Goal: Task Accomplishment & Management: Use online tool/utility

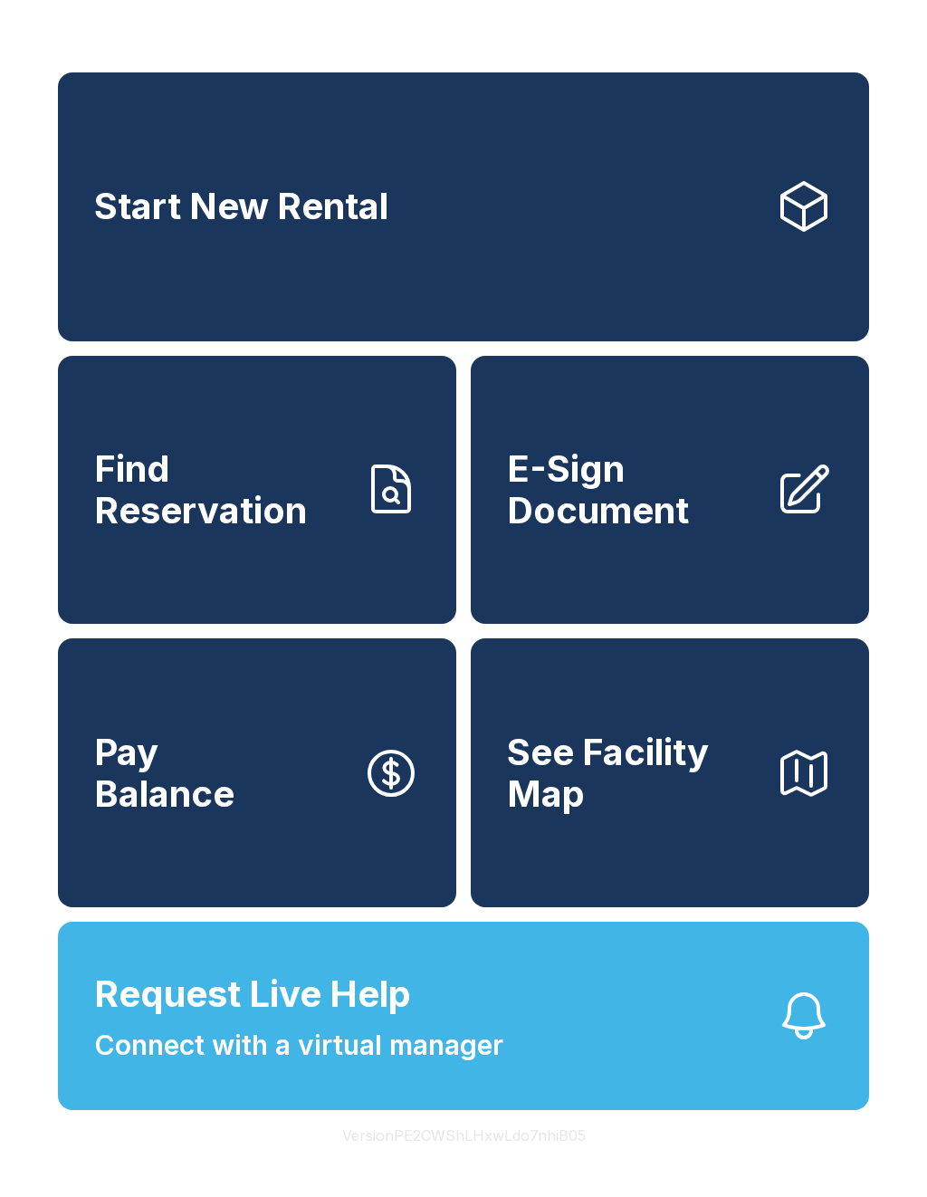
click at [485, 1160] on button "Version PE2CWShLHxwLdo7nhiB05" at bounding box center [464, 1135] width 272 height 51
click at [853, 1180] on div "Start New Rental Find Reservation E-Sign Document Pay Balance See Facility Map …" at bounding box center [463, 598] width 927 height 1197
click at [626, 515] on span "E-Sign Document" at bounding box center [633, 489] width 253 height 82
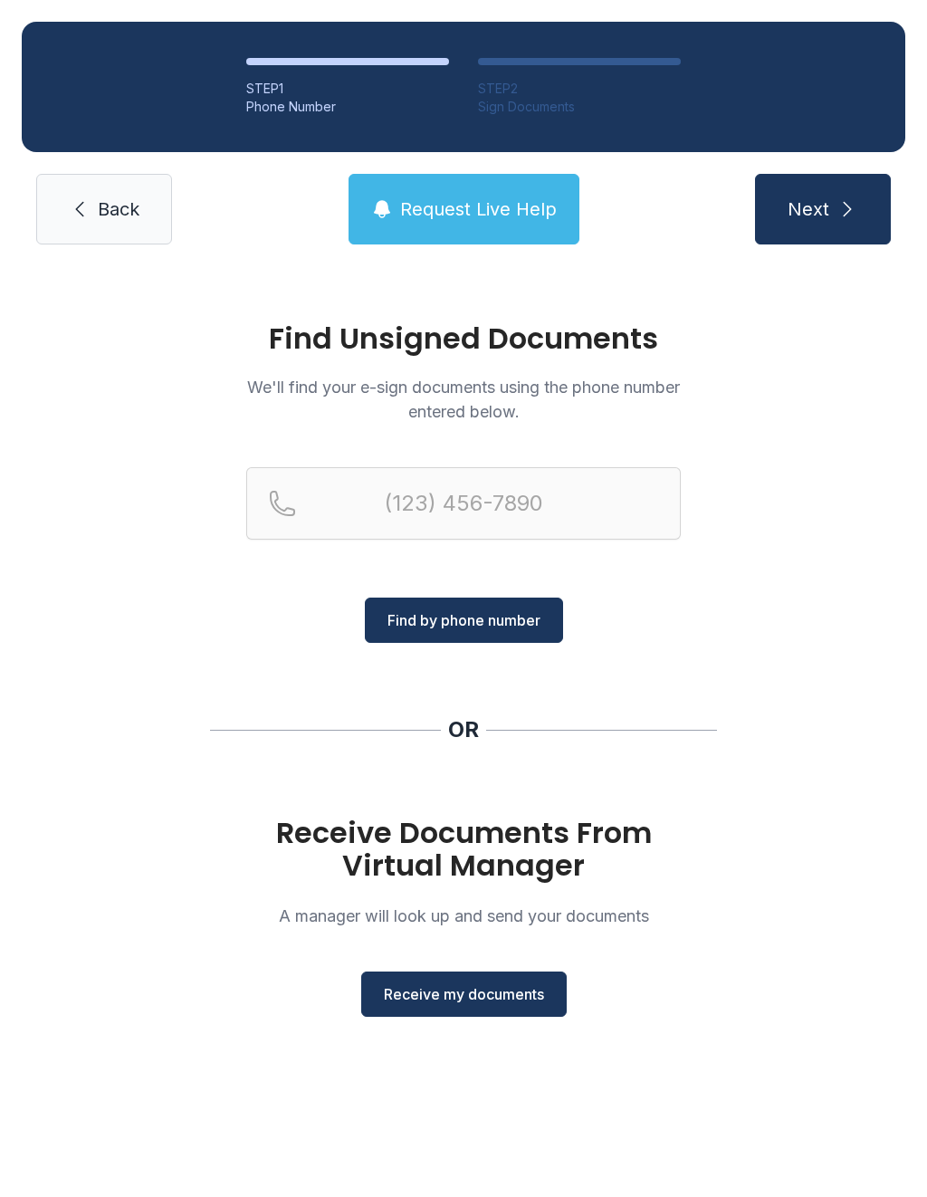
click at [482, 997] on span "Receive my documents" at bounding box center [464, 994] width 160 height 22
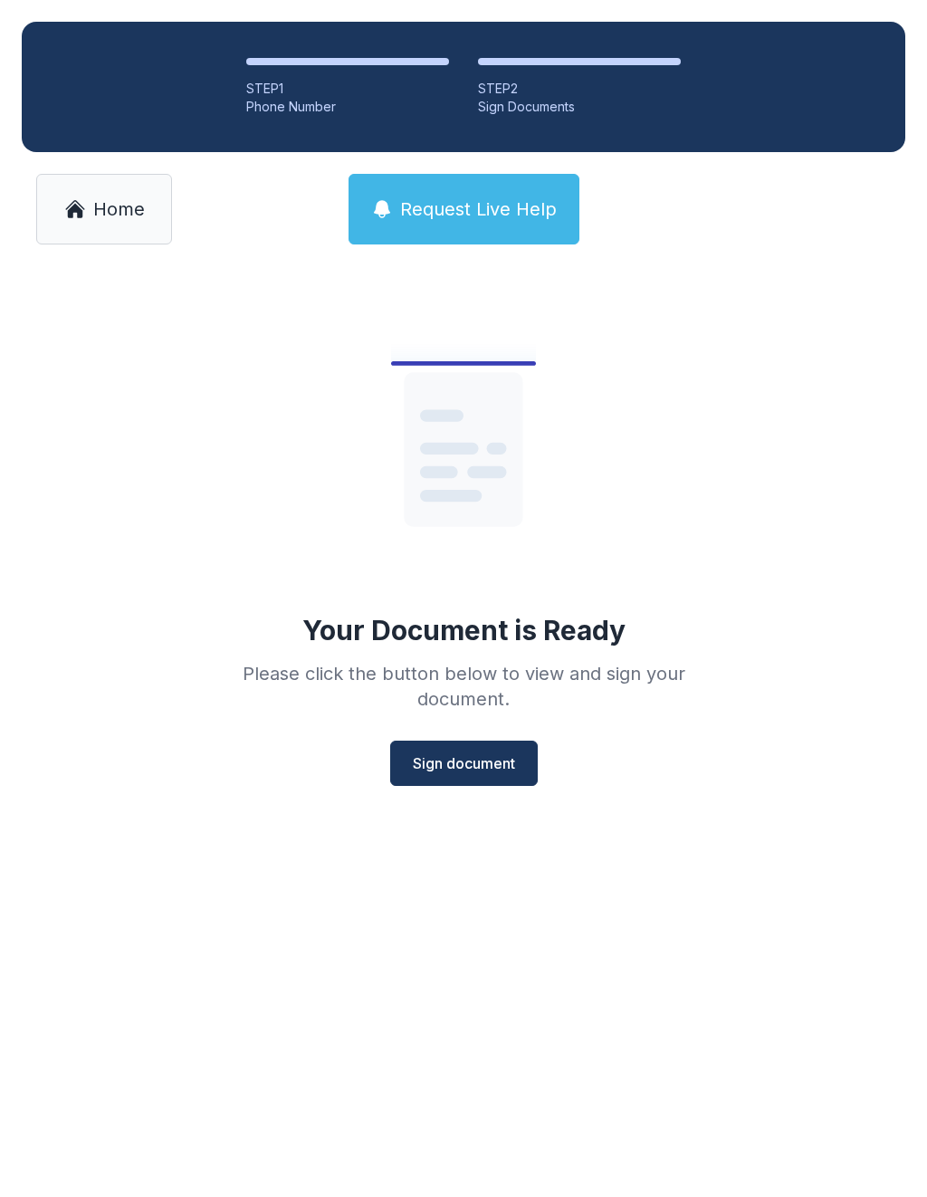
click at [495, 769] on span "Sign document" at bounding box center [464, 763] width 102 height 22
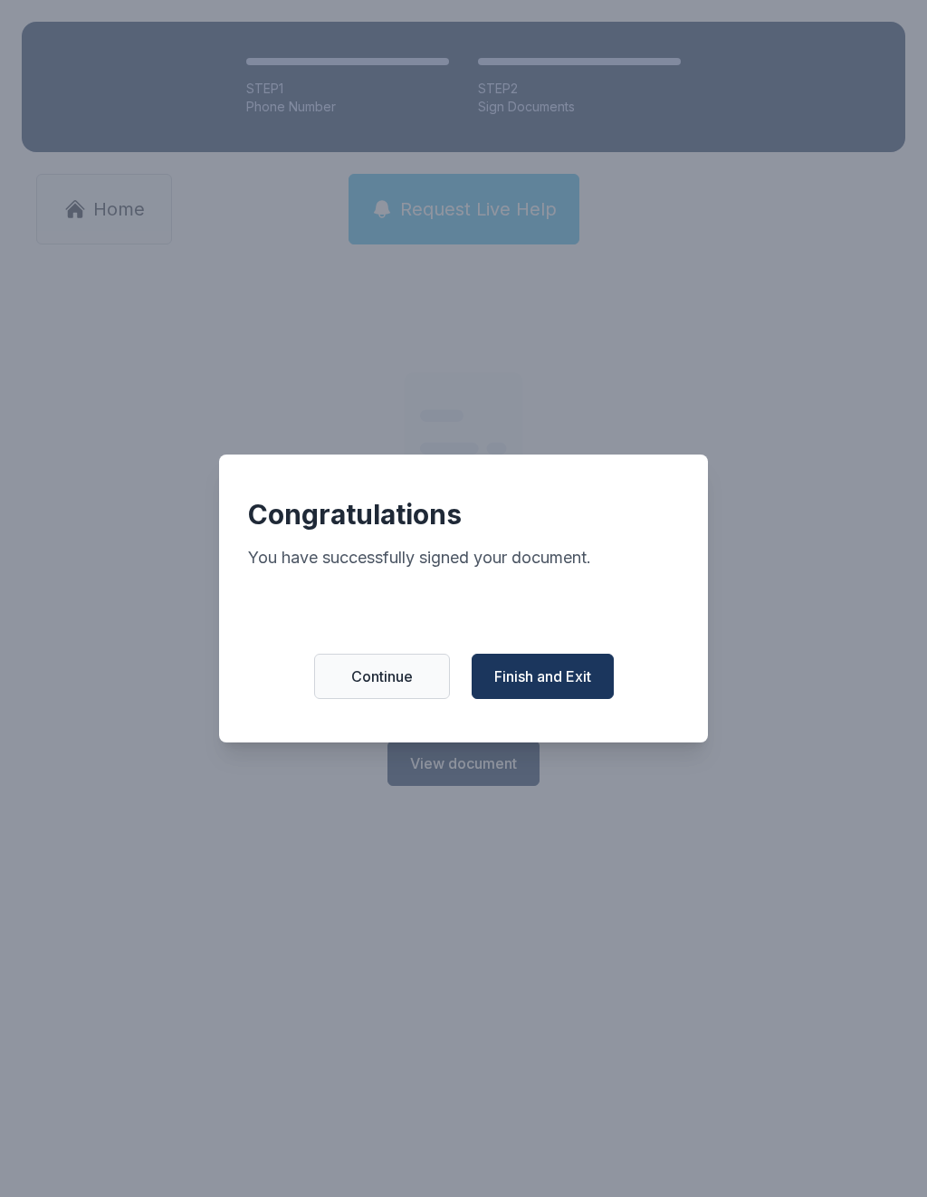
click at [573, 686] on span "Finish and Exit" at bounding box center [542, 676] width 97 height 22
